Goal: Find specific page/section: Find specific page/section

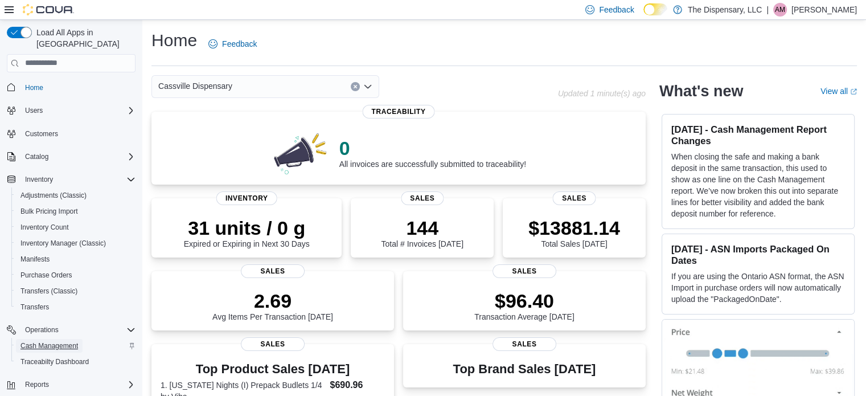
click at [60, 341] on span "Cash Management" at bounding box center [49, 345] width 58 height 9
